Goal: Navigation & Orientation: Understand site structure

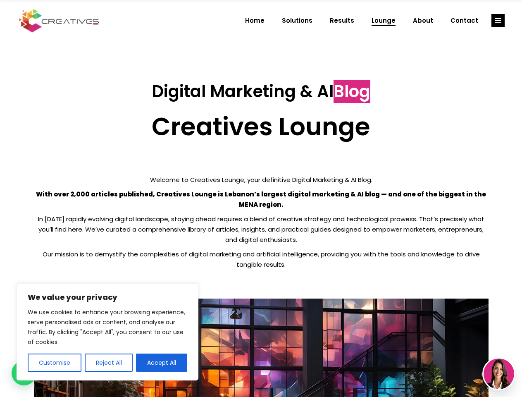
click at [261, 198] on p "With over 2,000 articles published, Creatives Lounge is Lebanon’s largest digit…" at bounding box center [261, 199] width 454 height 21
click at [54, 362] on button "Customise" at bounding box center [55, 362] width 54 height 18
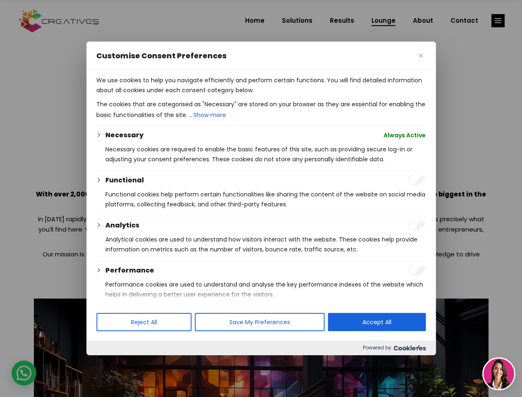
click at [108, 362] on div at bounding box center [261, 198] width 522 height 397
click at [162, 95] on p "We use cookies to help you navigate efficiently and perform certain functions. …" at bounding box center [260, 85] width 329 height 20
click at [498, 21] on div at bounding box center [261, 198] width 522 height 397
click at [499, 373] on img at bounding box center [498, 373] width 31 height 31
